Goal: Task Accomplishment & Management: Manage account settings

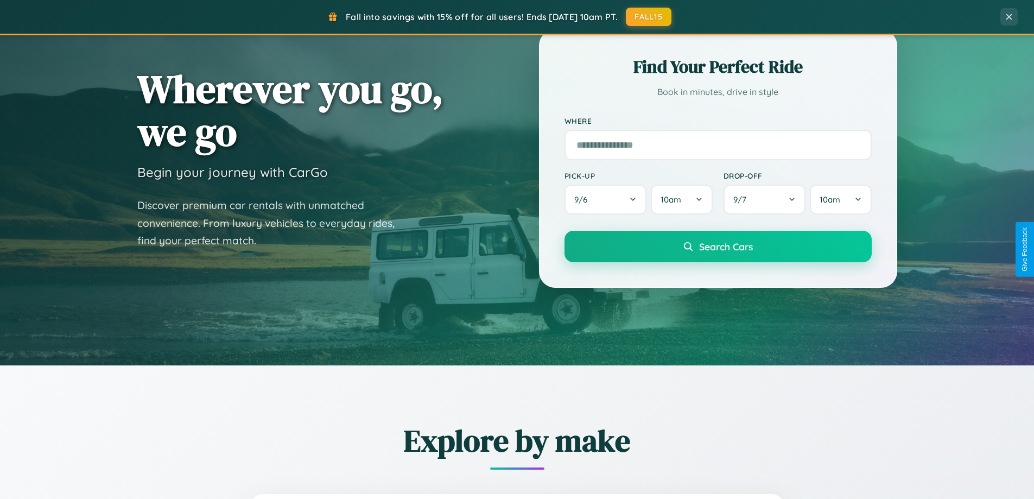
scroll to position [747, 0]
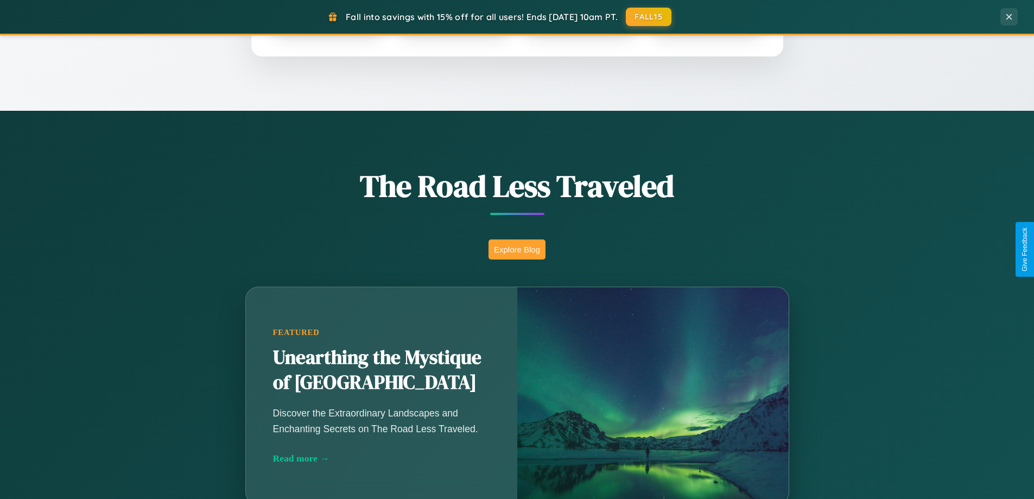
click at [516, 249] on button "Explore Blog" at bounding box center [516, 249] width 57 height 20
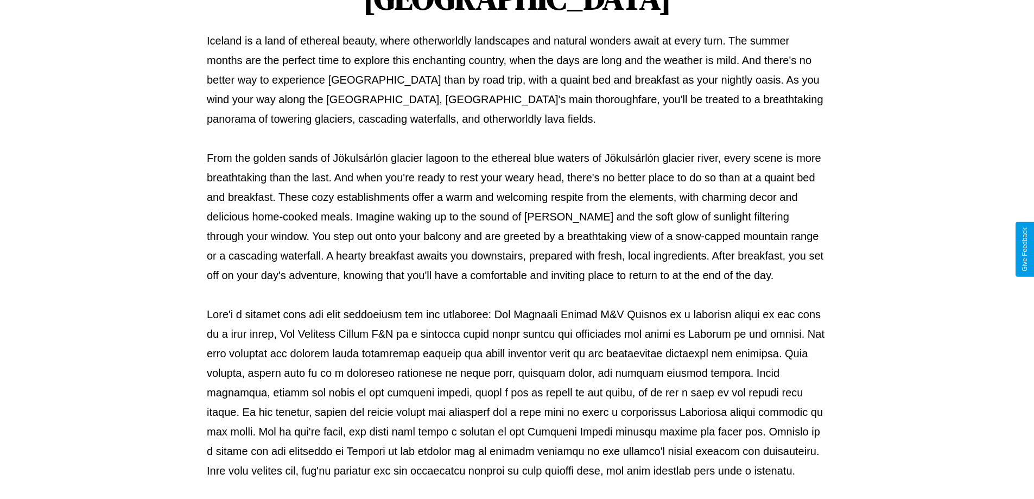
scroll to position [351, 0]
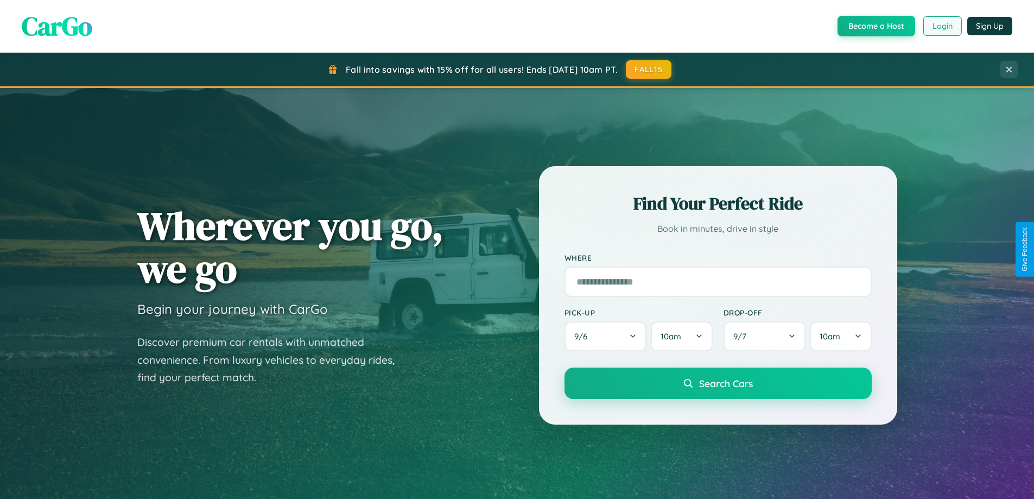
click at [941, 26] on button "Login" at bounding box center [942, 26] width 39 height 20
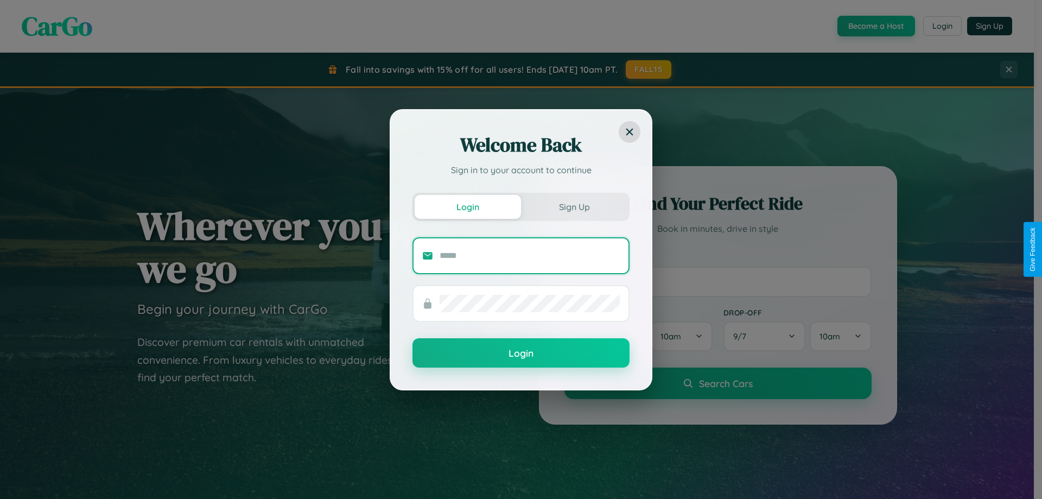
click at [530, 255] on input "text" at bounding box center [529, 255] width 180 height 17
type input "**********"
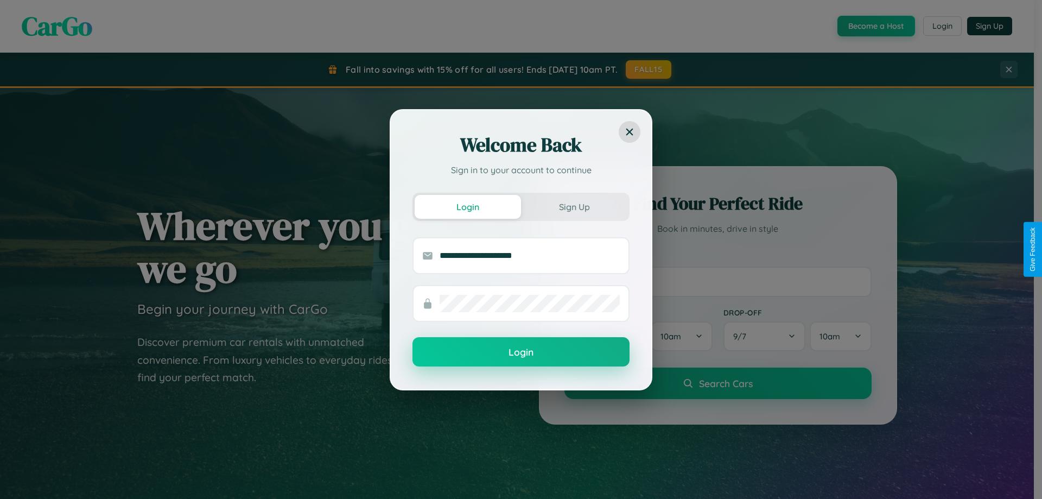
click at [521, 352] on button "Login" at bounding box center [520, 351] width 217 height 29
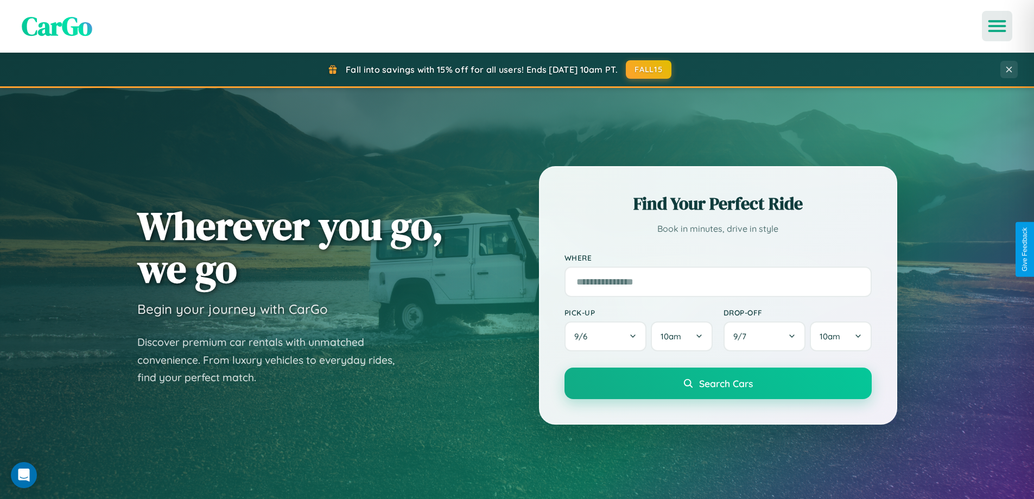
click at [997, 26] on icon "Open menu" at bounding box center [997, 26] width 16 height 10
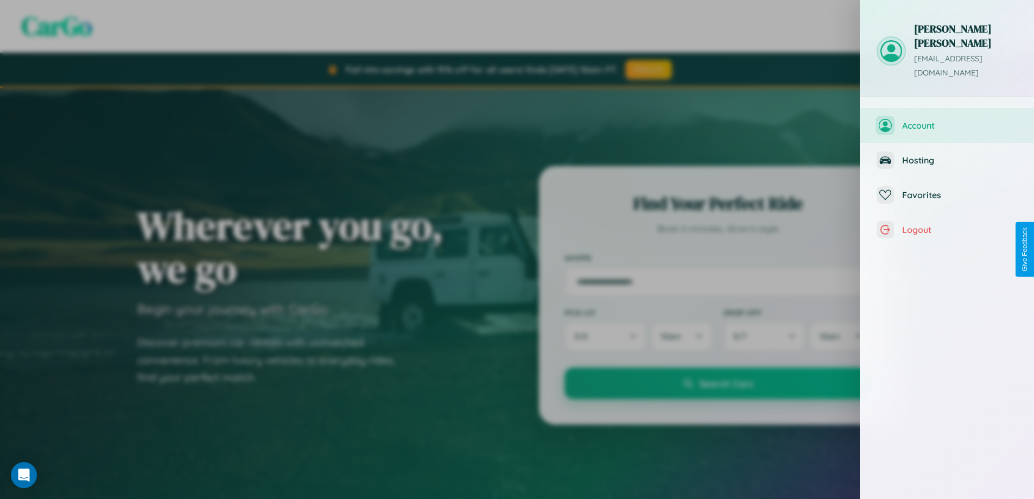
click at [948, 120] on span "Account" at bounding box center [960, 125] width 116 height 11
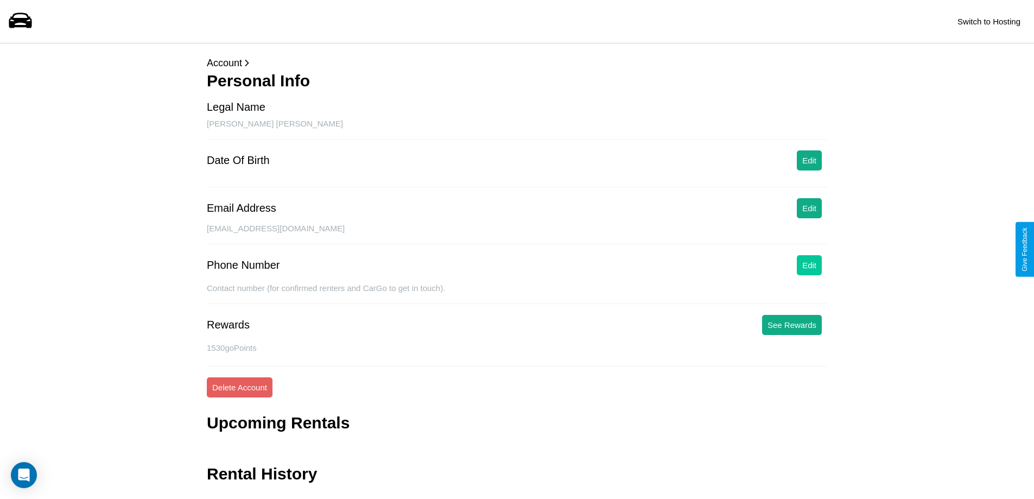
click at [809, 265] on button "Edit" at bounding box center [808, 265] width 25 height 20
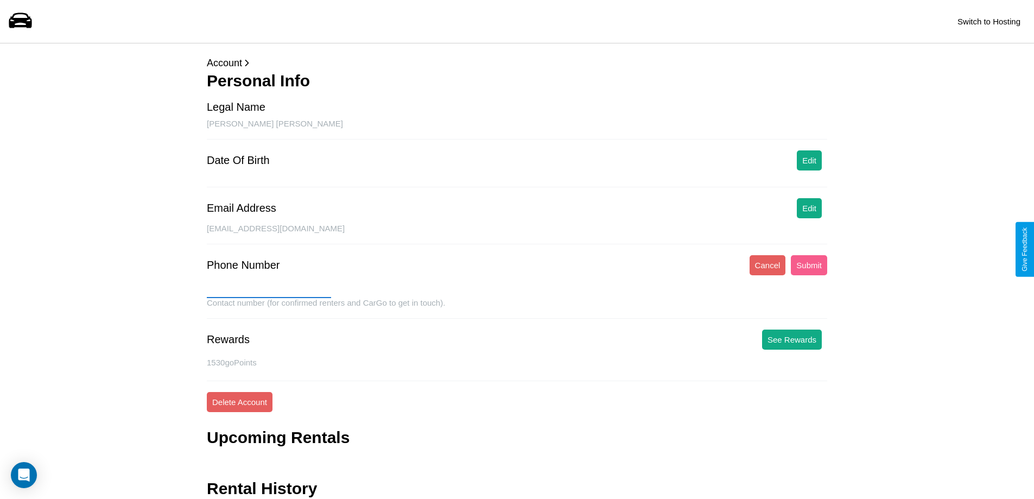
click at [269, 289] on input "text" at bounding box center [269, 288] width 124 height 17
type input "**********"
click at [808, 265] on button "Submit" at bounding box center [808, 265] width 36 height 20
